Goal: Find specific page/section: Find specific page/section

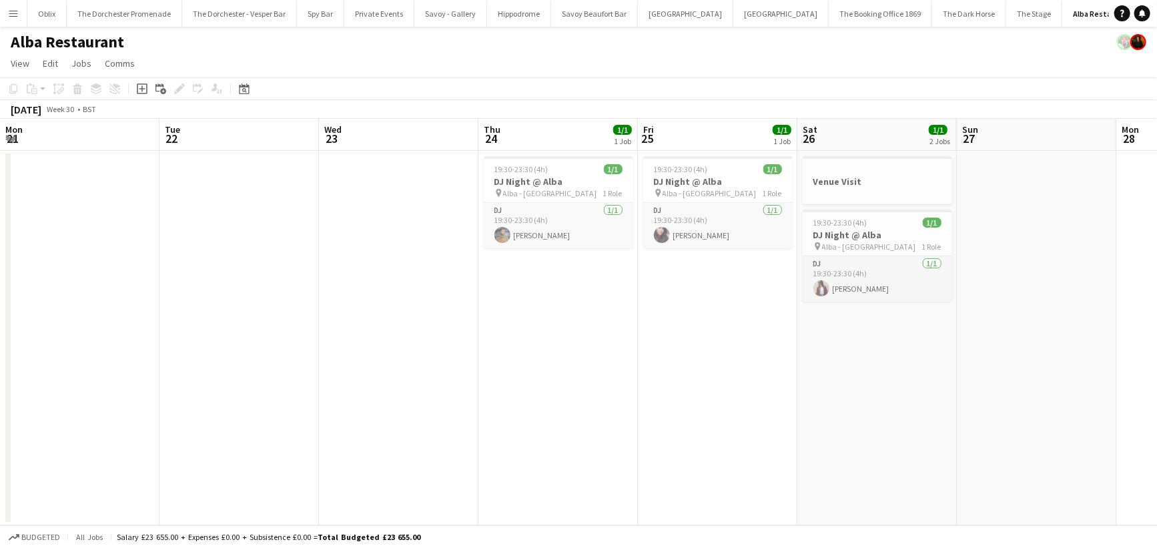
scroll to position [0, 491]
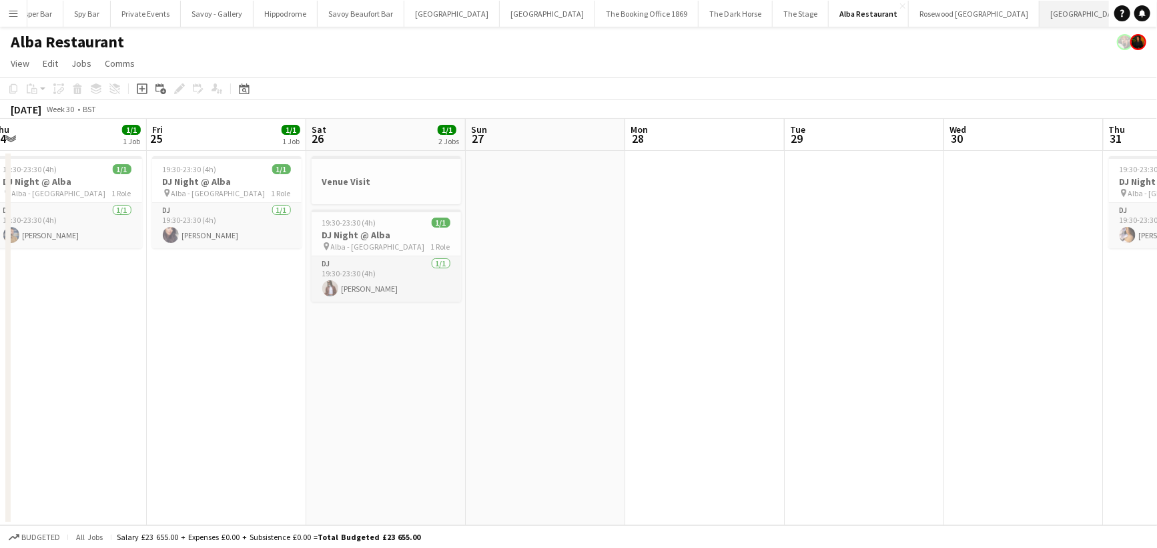
click at [1040, 4] on button "[GEOGRAPHIC_DATA] Close" at bounding box center [1087, 14] width 95 height 26
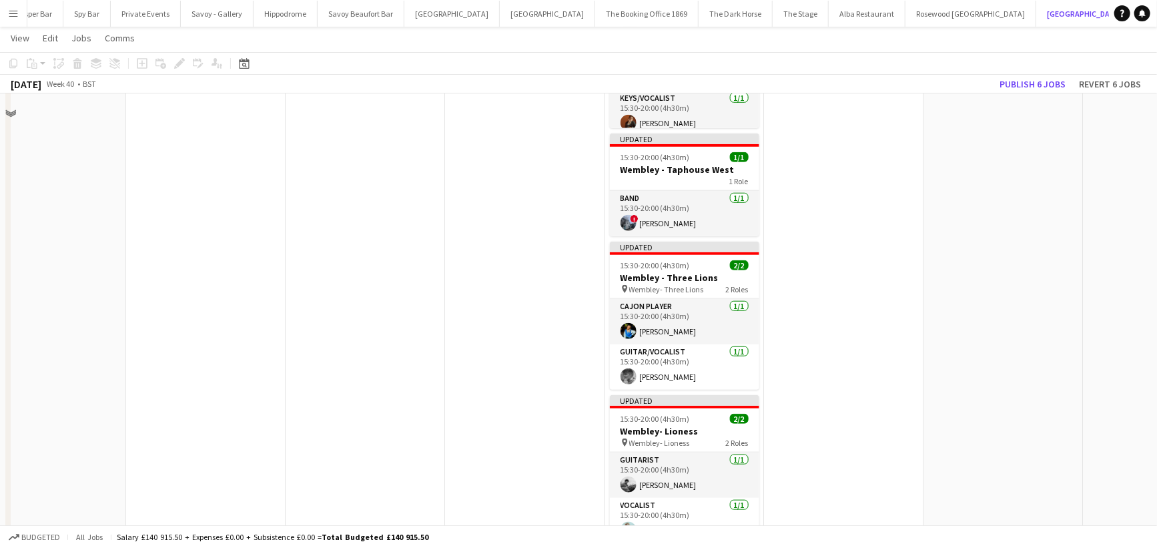
scroll to position [712, 0]
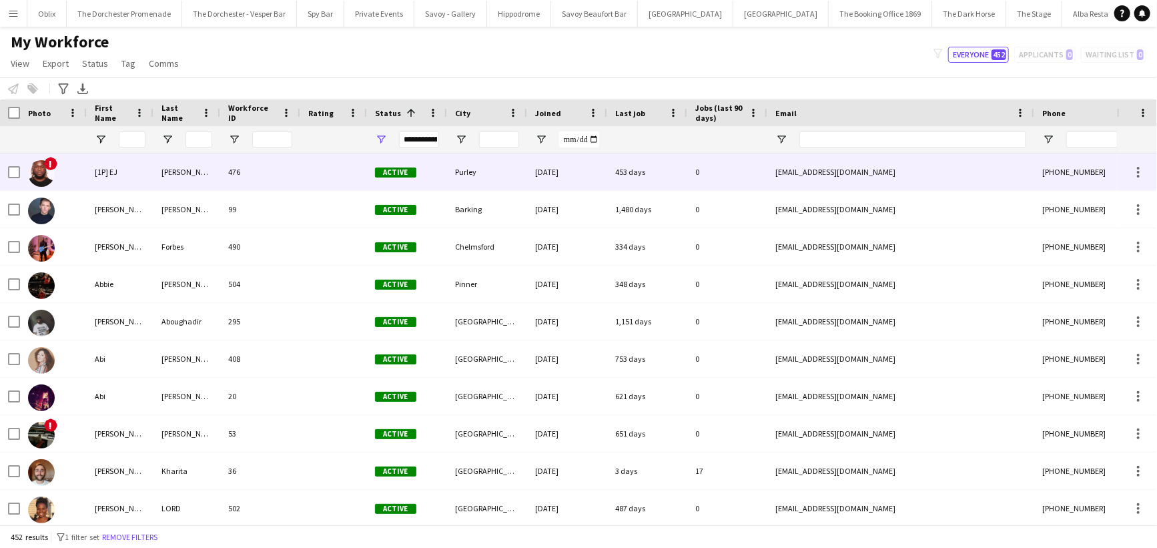
click at [129, 149] on div at bounding box center [132, 139] width 27 height 27
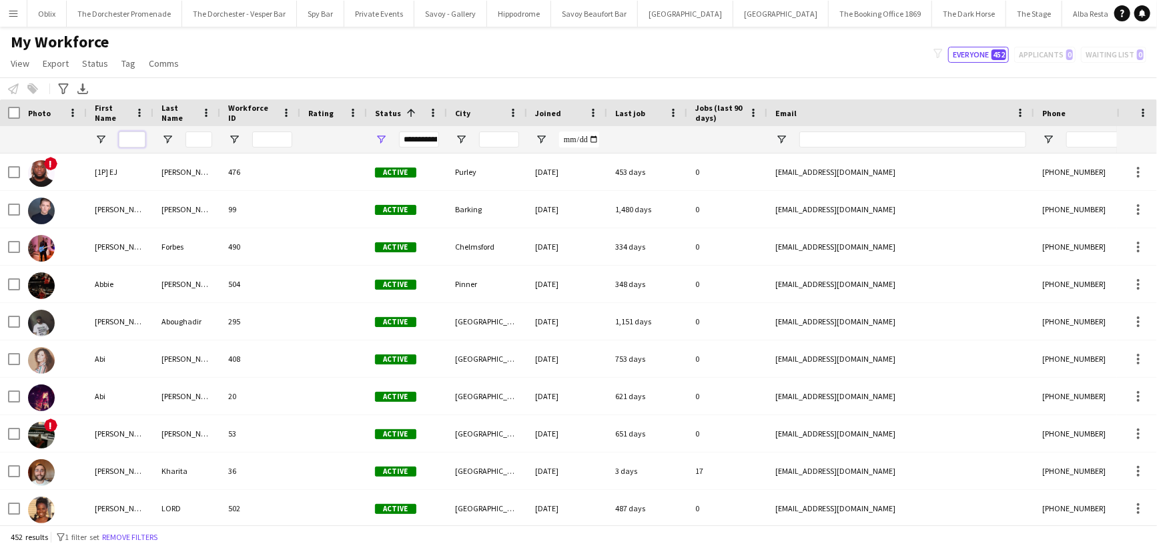
click at [129, 137] on input "First Name Filter Input" at bounding box center [132, 139] width 27 height 16
type input "*"
click at [69, 82] on div "Advanced filters" at bounding box center [63, 89] width 16 height 16
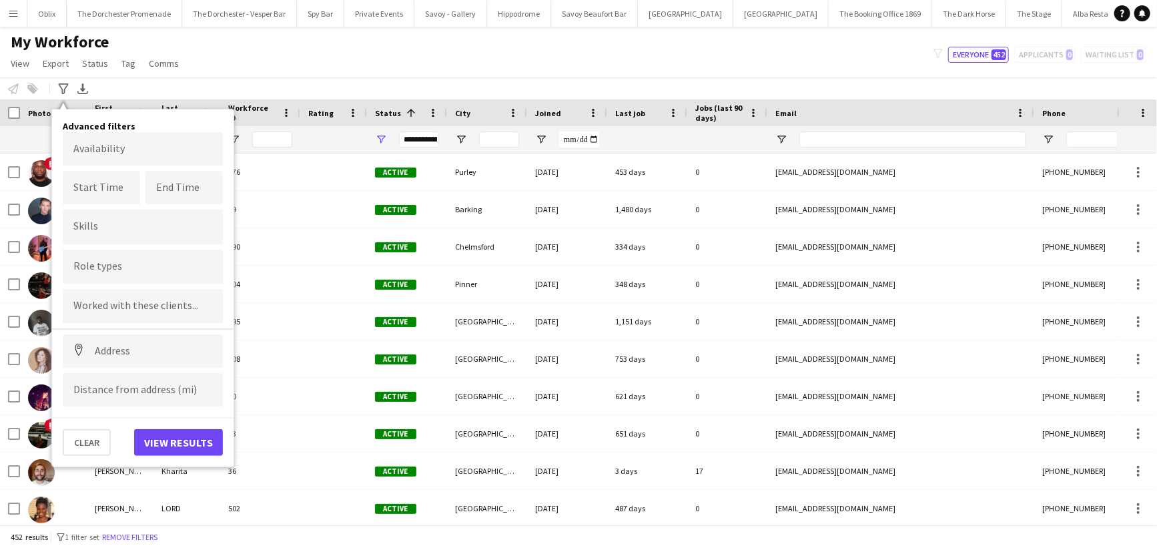
click at [109, 153] on body "Menu Boards Boards Boards All jobs Status Workforce Workforce My Workforce Recr…" at bounding box center [578, 274] width 1157 height 548
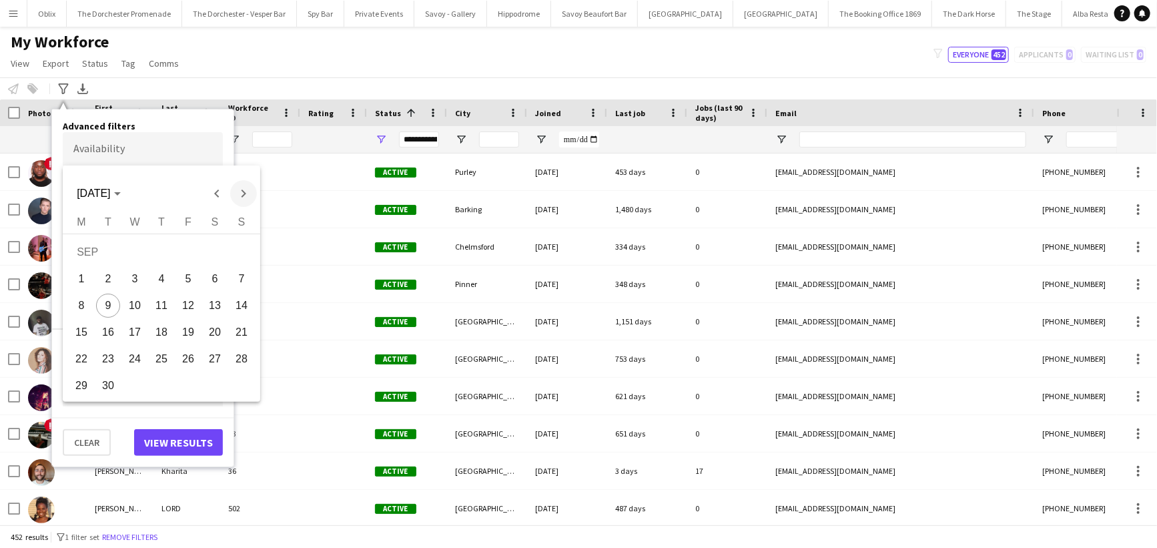
click at [254, 190] on span "Next month" at bounding box center [243, 193] width 27 height 27
click at [165, 300] on span "9" at bounding box center [161, 306] width 24 height 24
type input "**********"
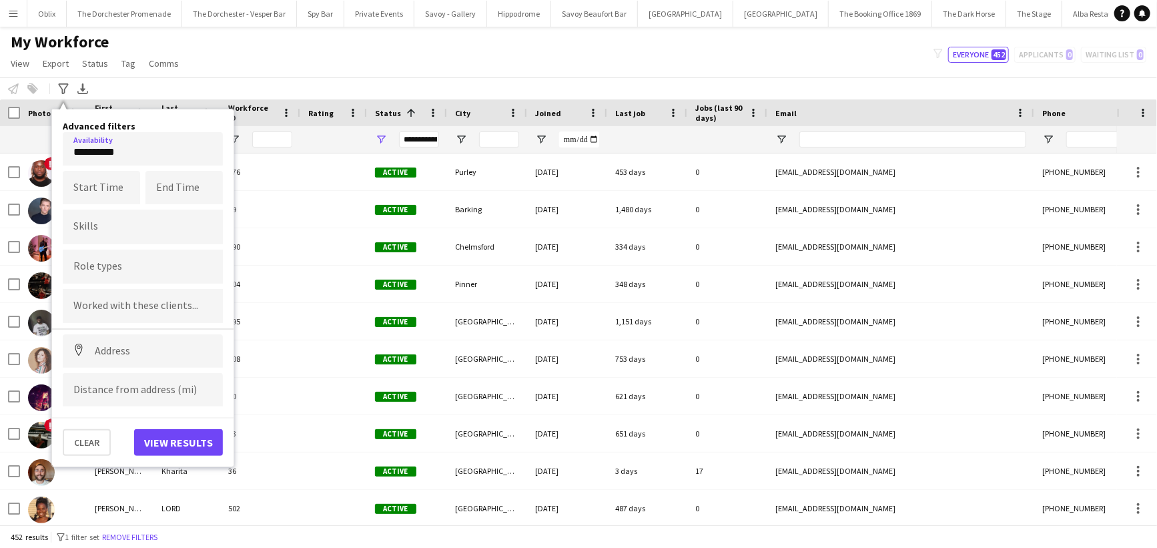
click at [89, 270] on input "Type to search role types..." at bounding box center [142, 267] width 139 height 12
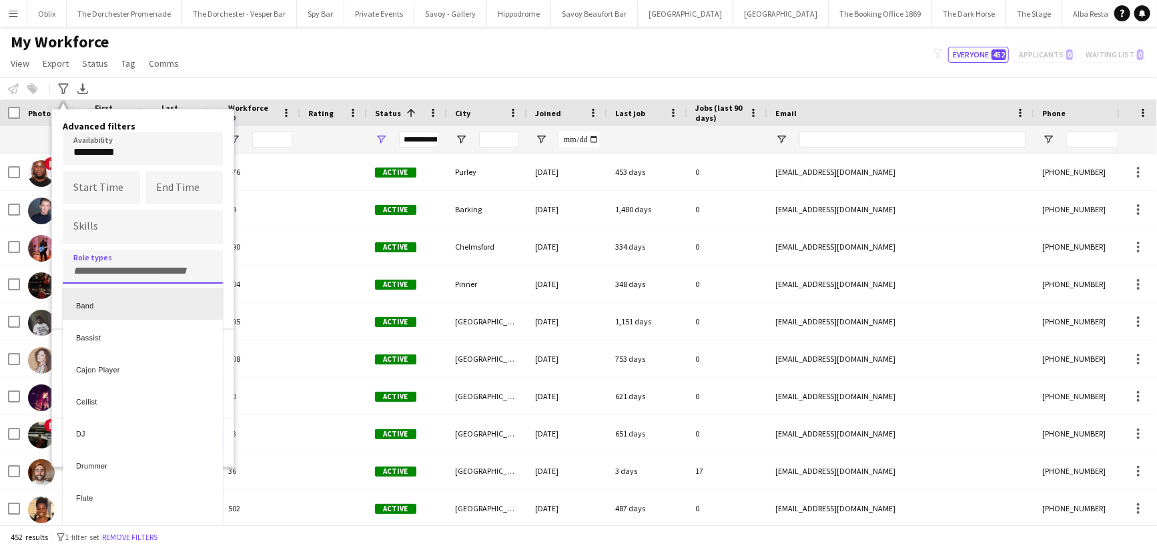
click at [93, 273] on div at bounding box center [578, 274] width 1157 height 548
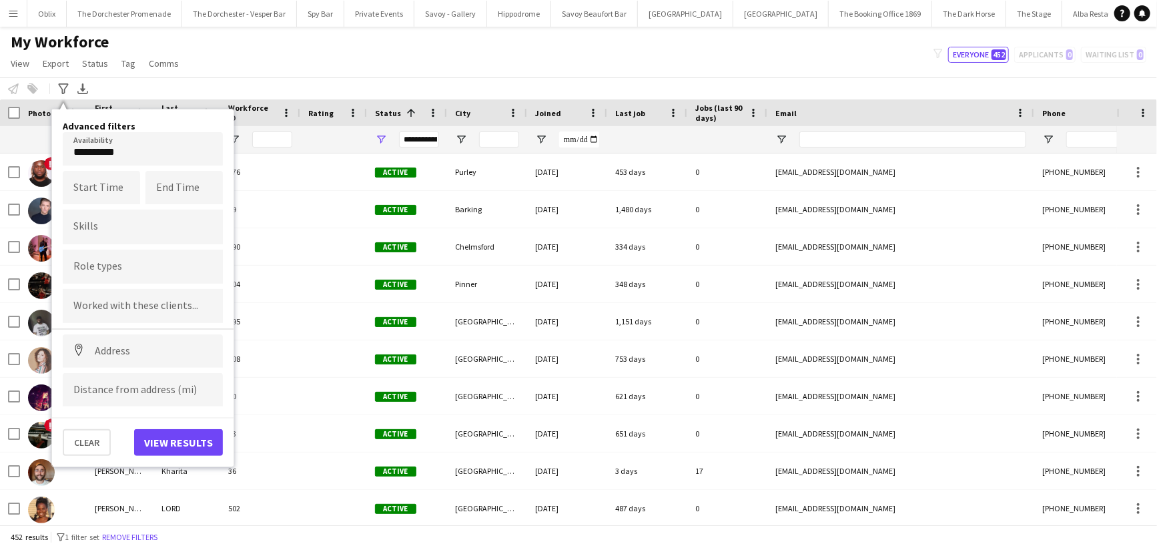
click at [93, 273] on div at bounding box center [143, 267] width 160 height 34
type input "**"
click at [109, 305] on div "Drummer" at bounding box center [143, 304] width 160 height 32
click at [173, 439] on button "View results" at bounding box center [178, 442] width 89 height 27
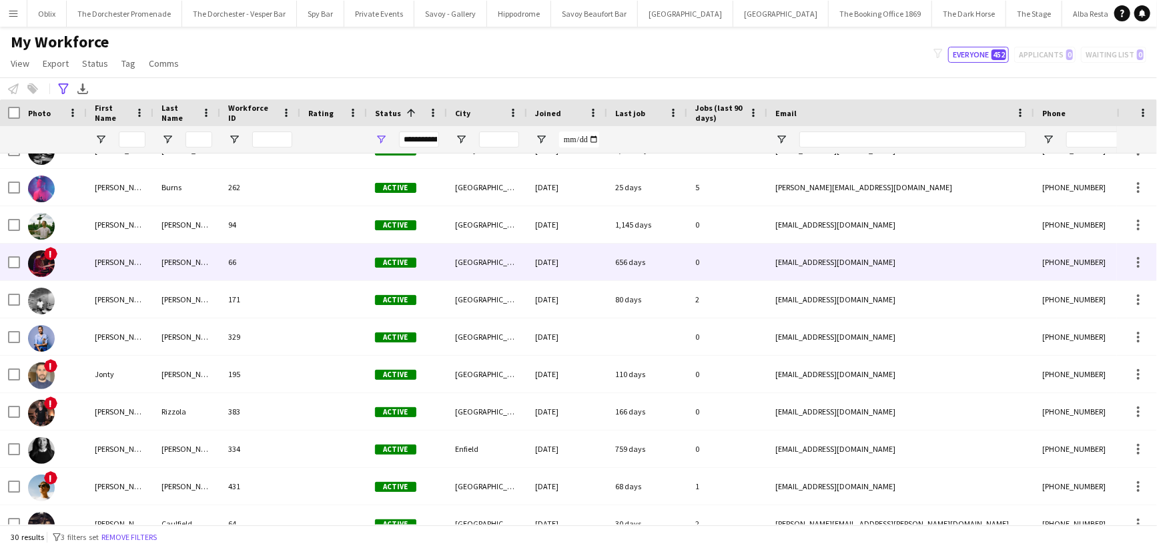
scroll to position [171, 0]
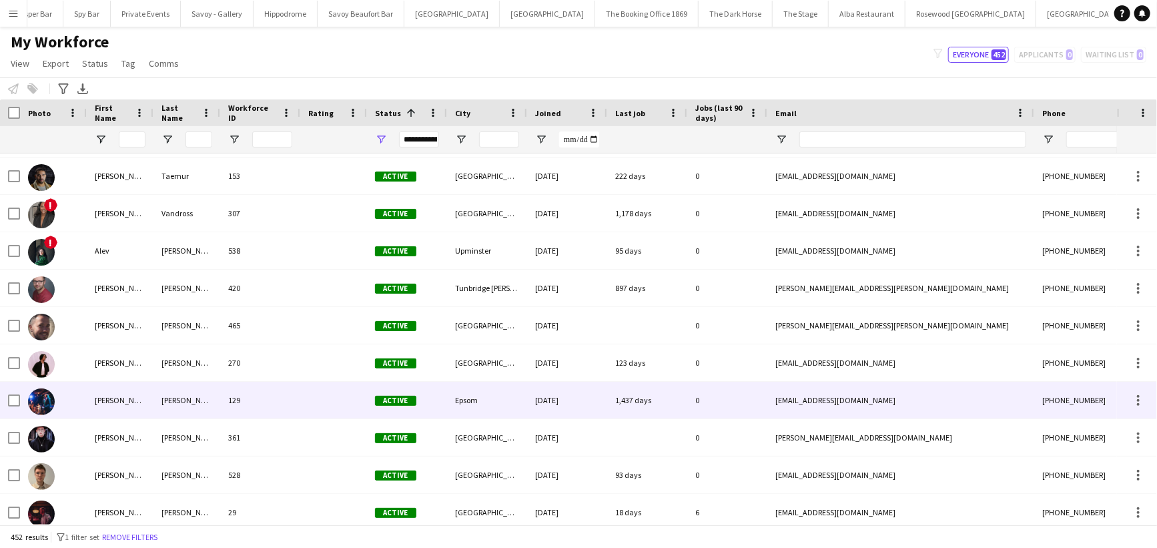
scroll to position [410, 0]
